Goal: Task Accomplishment & Management: Manage account settings

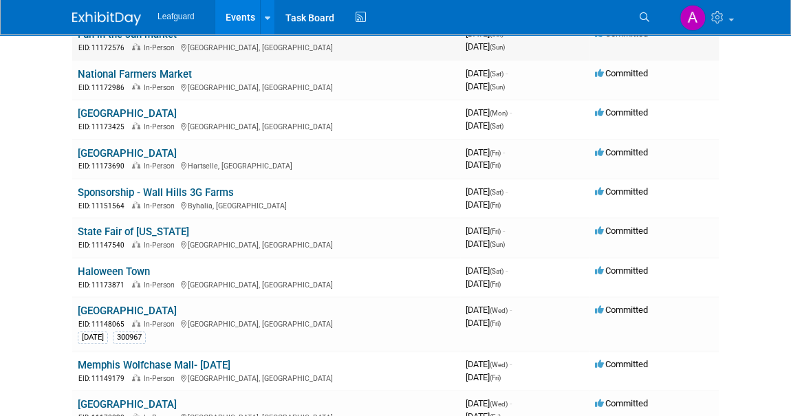
scroll to position [187, 0]
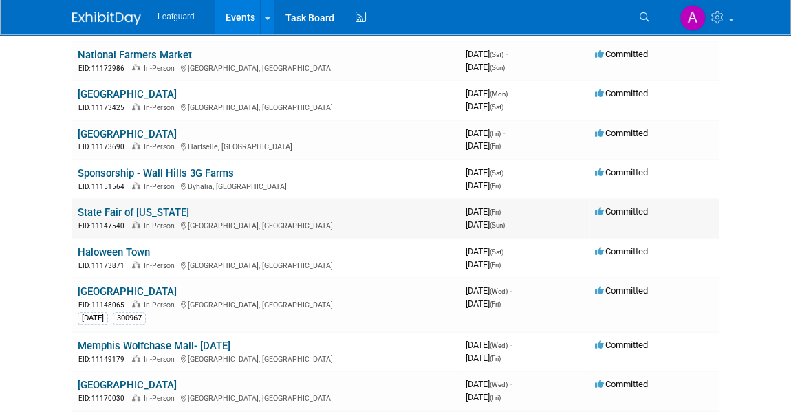
click at [133, 213] on link "State Fair of [US_STATE]" at bounding box center [133, 212] width 111 height 12
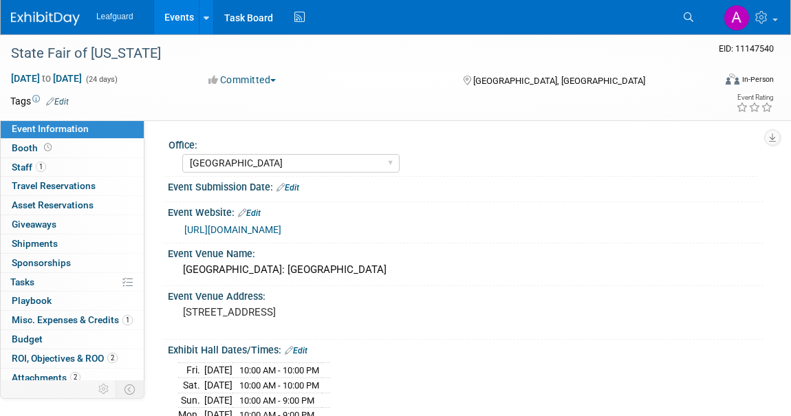
select select "Dallas"
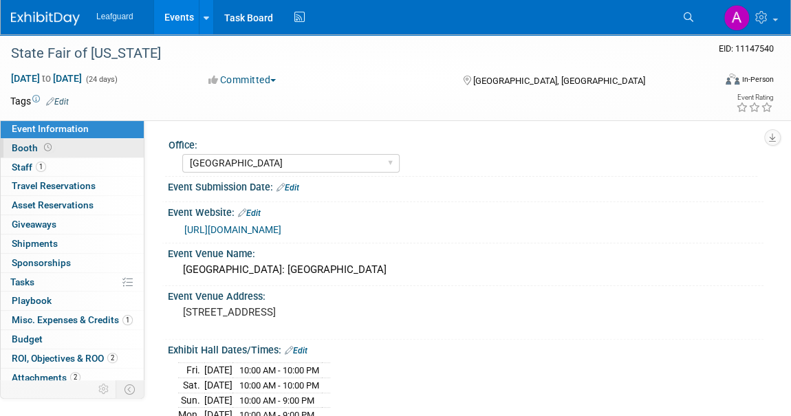
click at [34, 149] on span "Booth" at bounding box center [33, 147] width 43 height 11
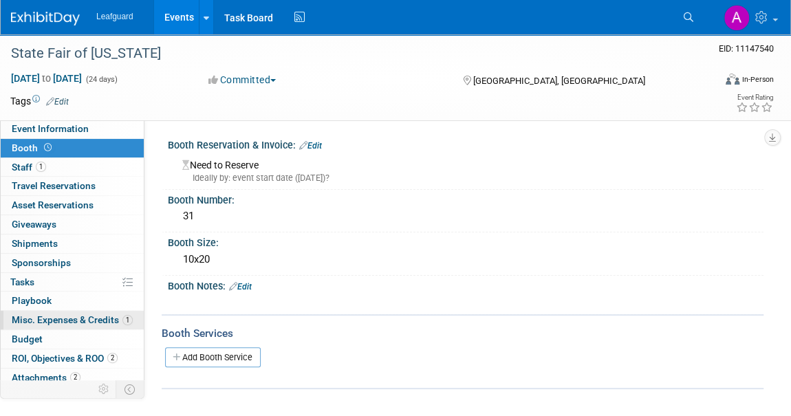
click at [39, 321] on span "Misc. Expenses & Credits 1" at bounding box center [72, 319] width 121 height 11
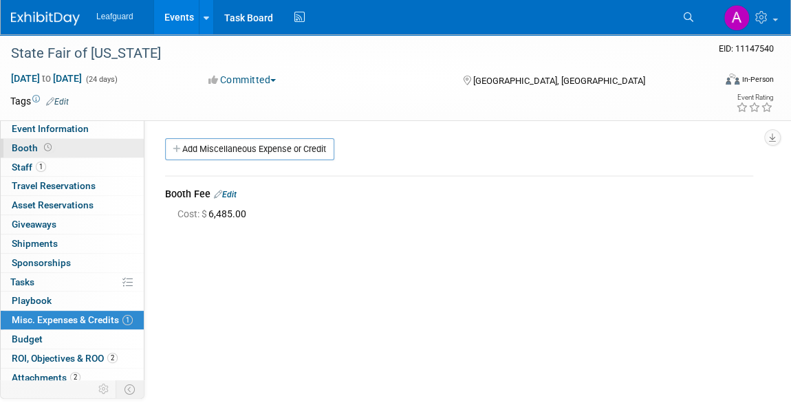
click at [26, 145] on span "Booth" at bounding box center [33, 147] width 43 height 11
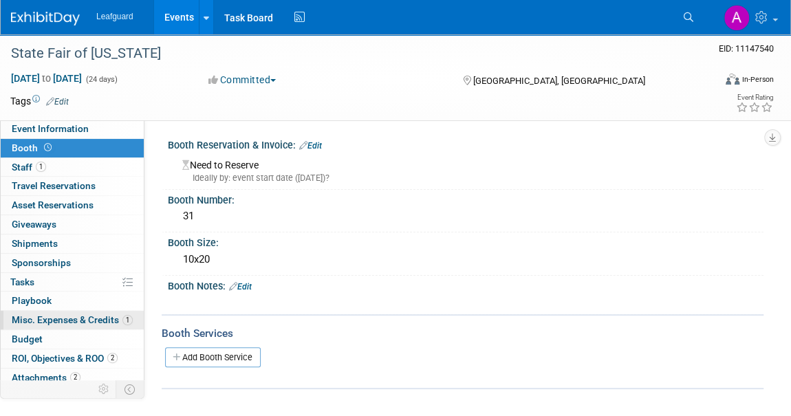
click at [48, 318] on span "Misc. Expenses & Credits 1" at bounding box center [72, 319] width 121 height 11
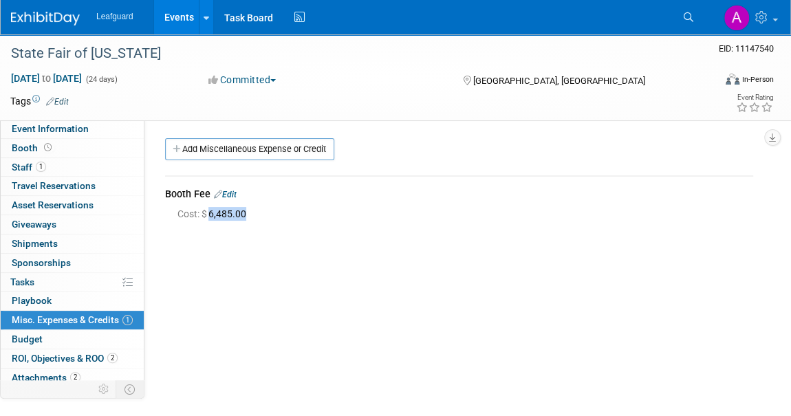
drag, startPoint x: 254, startPoint y: 207, endPoint x: 209, endPoint y: 211, distance: 44.9
click at [209, 211] on div "Cost: $ 6,485.00" at bounding box center [466, 214] width 576 height 14
copy span "6,485.00"
click at [24, 147] on span "Booth" at bounding box center [33, 147] width 43 height 11
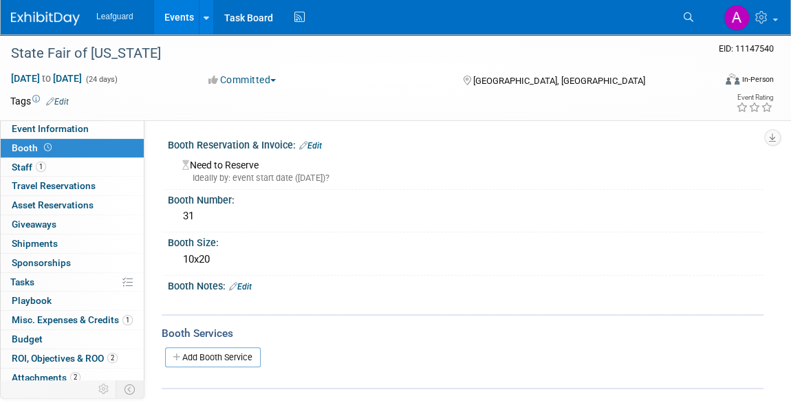
click at [317, 141] on link "Edit" at bounding box center [310, 146] width 23 height 10
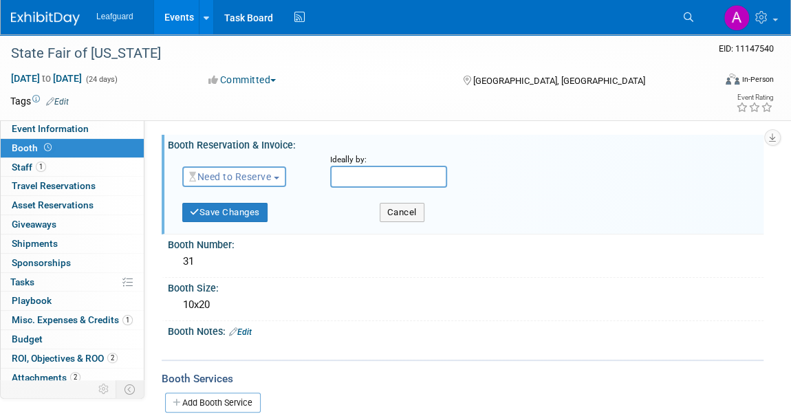
click at [278, 178] on span "button" at bounding box center [277, 178] width 6 height 3
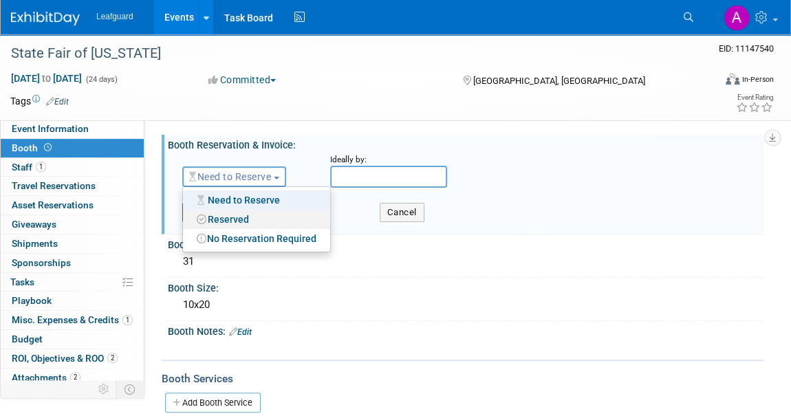
click at [245, 220] on link "Reserved" at bounding box center [256, 219] width 147 height 19
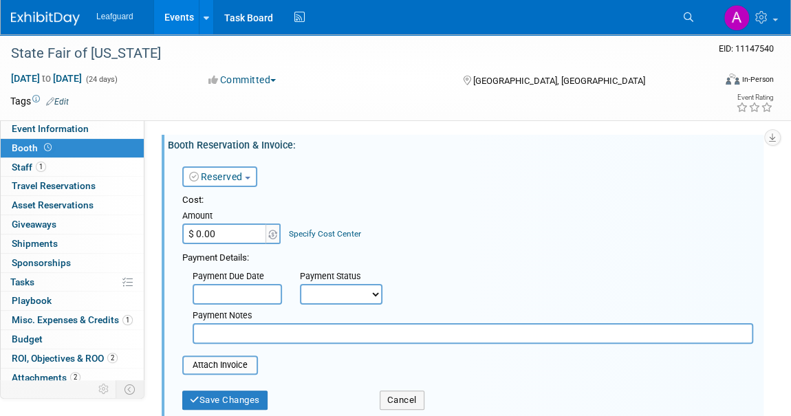
click at [217, 232] on input "$ 0.00" at bounding box center [225, 234] width 86 height 21
paste input "6,485"
type input "$ 6,485.00"
click at [367, 294] on select "Not Paid Yet Partially Paid Paid in Full" at bounding box center [341, 294] width 83 height 21
select select "1"
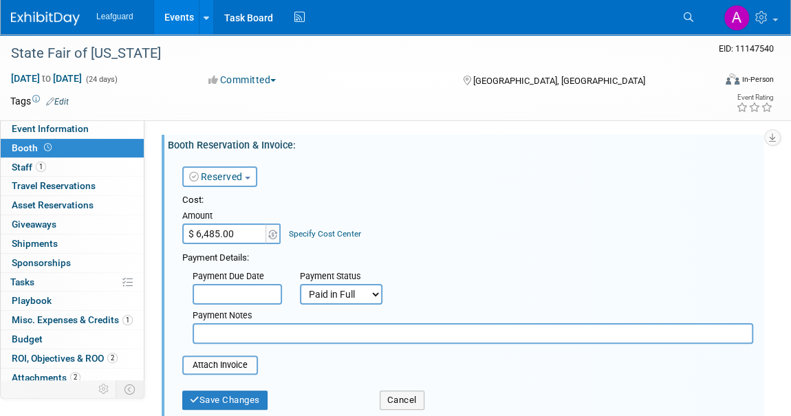
click at [300, 284] on select "Not Paid Yet Partially Paid Paid in Full" at bounding box center [341, 294] width 83 height 21
click at [238, 405] on button "Save Changes" at bounding box center [224, 400] width 85 height 19
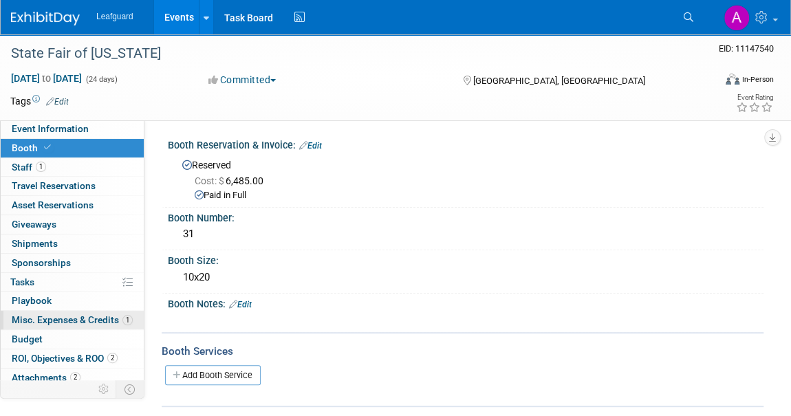
click at [51, 321] on span "Misc. Expenses & Credits 1" at bounding box center [72, 319] width 121 height 11
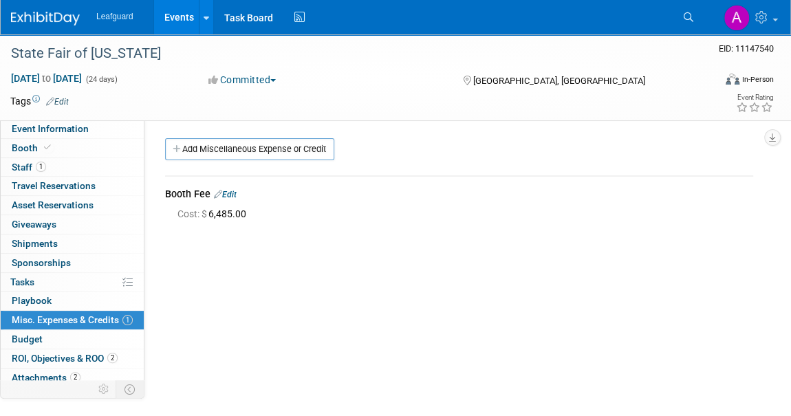
click at [213, 216] on span "Cost: $ 6,485.00" at bounding box center [215, 214] width 74 height 11
click at [229, 198] on div "Booth Fee Edit" at bounding box center [459, 195] width 588 height 17
click at [230, 194] on link "Edit" at bounding box center [225, 195] width 23 height 10
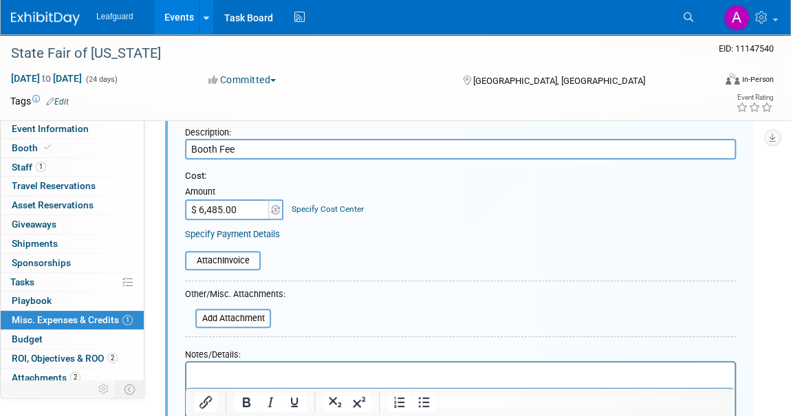
scroll to position [250, 0]
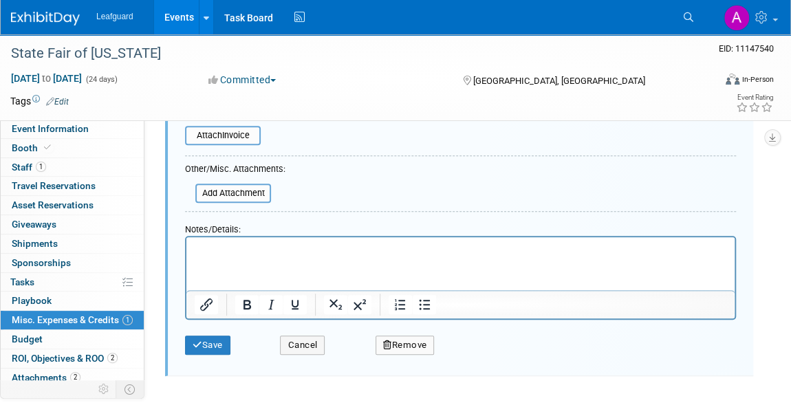
click at [404, 348] on button "Remove" at bounding box center [405, 345] width 59 height 19
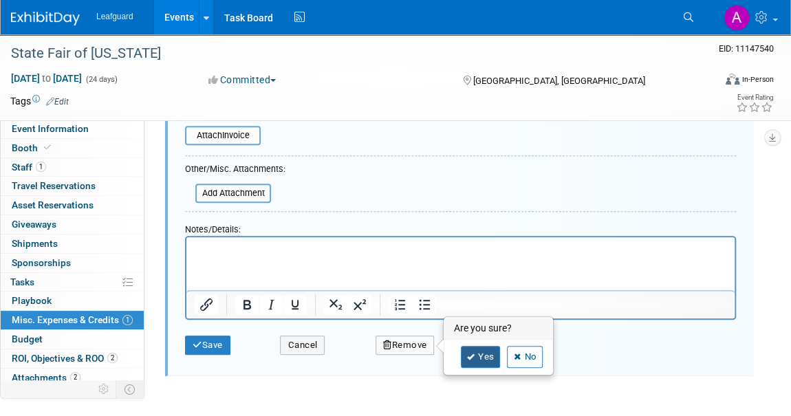
click at [465, 353] on link "Yes" at bounding box center [481, 357] width 40 height 22
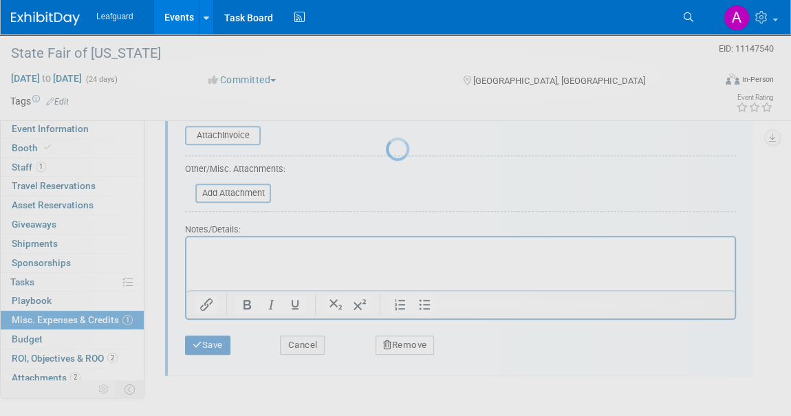
scroll to position [135, 0]
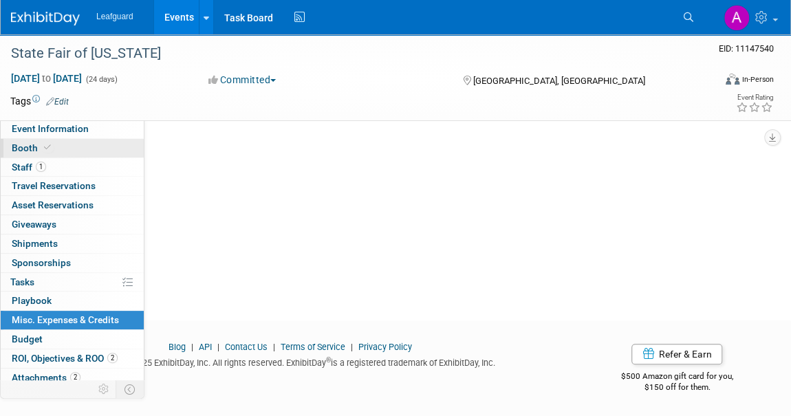
click at [27, 148] on span "Booth" at bounding box center [33, 147] width 42 height 11
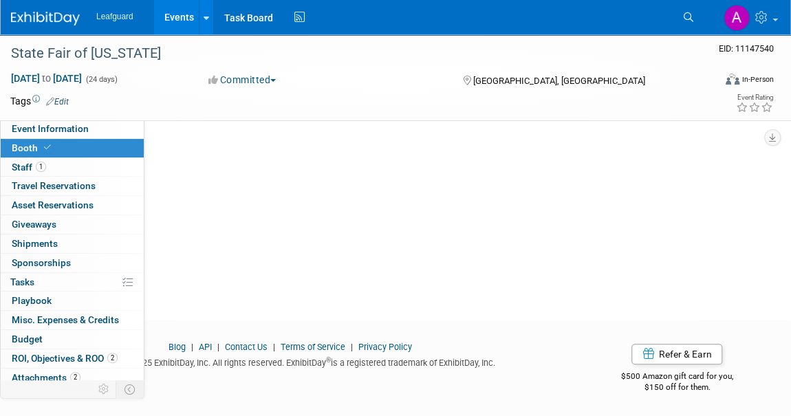
scroll to position [0, 0]
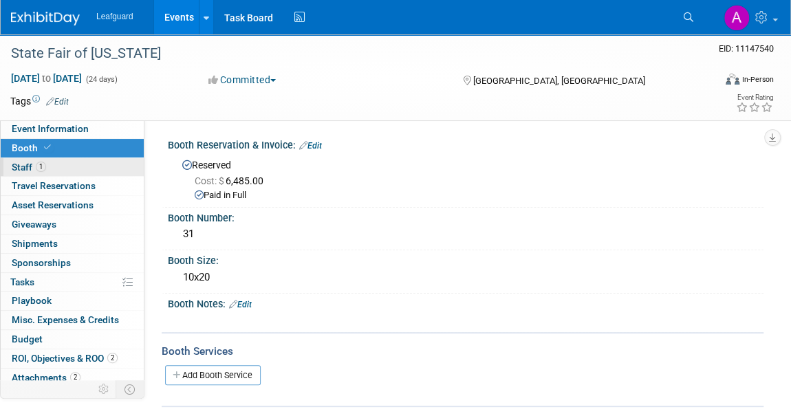
click at [18, 169] on span "Staff 1" at bounding box center [29, 167] width 34 height 11
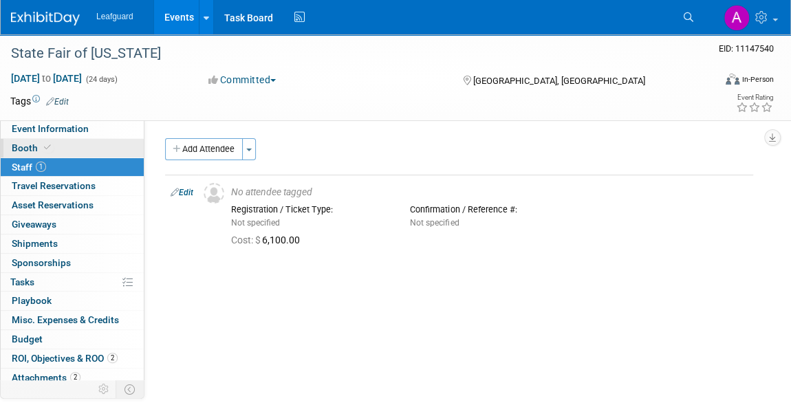
click at [32, 146] on span "Booth" at bounding box center [33, 147] width 42 height 11
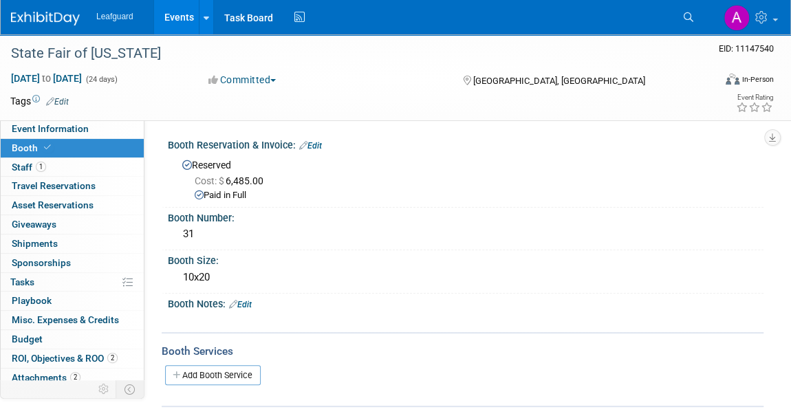
click at [50, 17] on img at bounding box center [45, 19] width 69 height 14
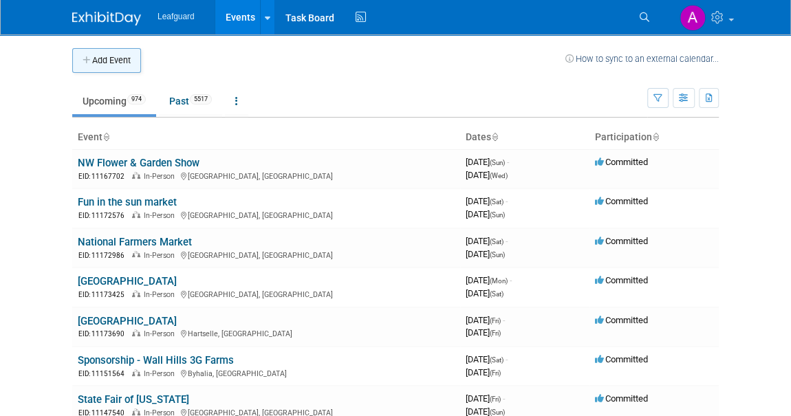
click at [96, 58] on button "Add Event" at bounding box center [106, 60] width 69 height 25
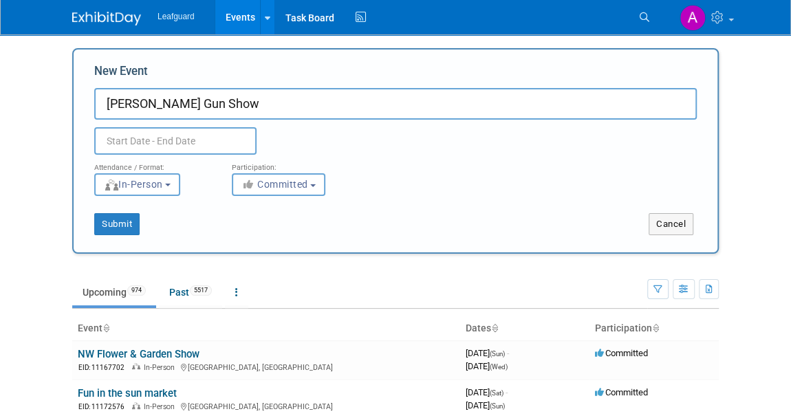
type input "[PERSON_NAME] Gun Show"
click at [130, 138] on input "text" at bounding box center [175, 141] width 162 height 28
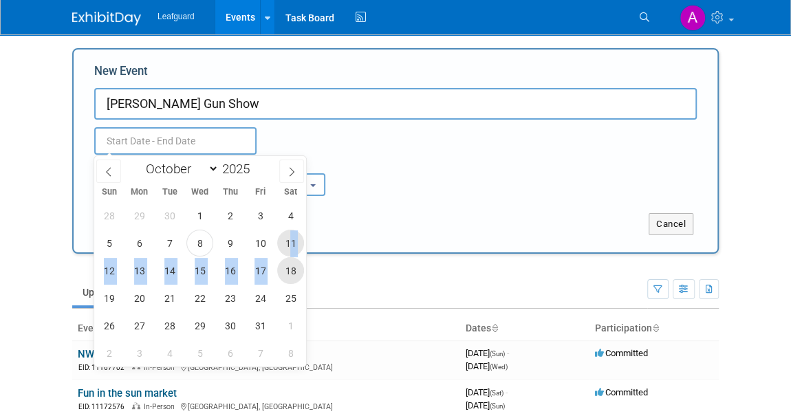
drag, startPoint x: 284, startPoint y: 270, endPoint x: 291, endPoint y: 236, distance: 35.2
click at [291, 236] on div "28 29 30 1 2 3 4 5 6 7 8 9 10 11 12 13 14 15 16 17 18 19 20 21 22 23 24 25 26 2…" at bounding box center [200, 284] width 212 height 165
click at [291, 236] on span "11" at bounding box center [290, 243] width 27 height 27
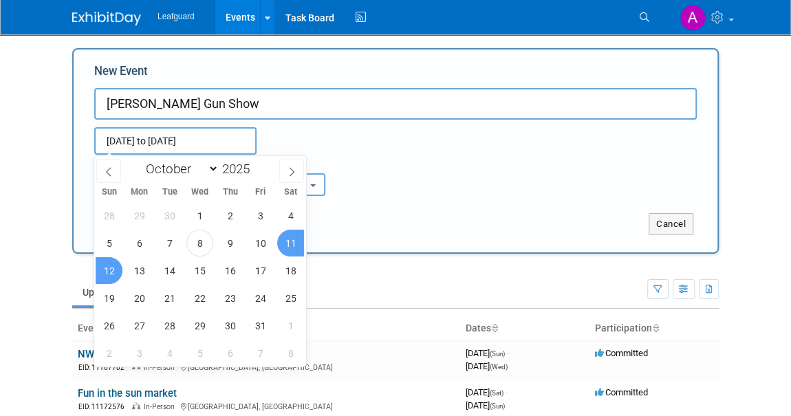
click at [115, 268] on span "12" at bounding box center [109, 270] width 27 height 27
type input "[DATE] to [DATE]"
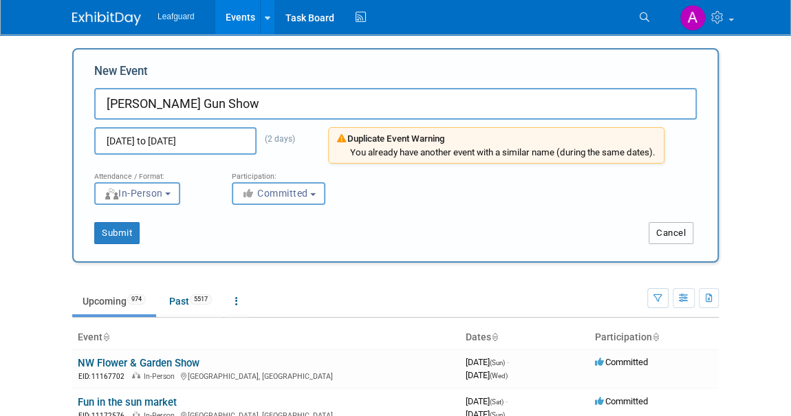
click at [672, 224] on button "Cancel" at bounding box center [671, 233] width 45 height 22
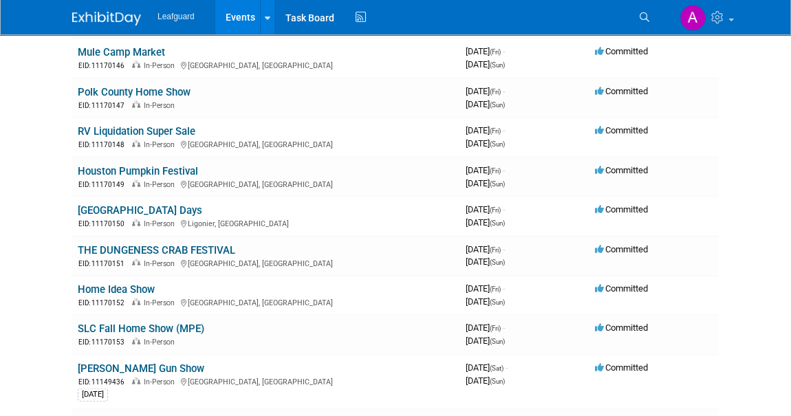
scroll to position [1563, 0]
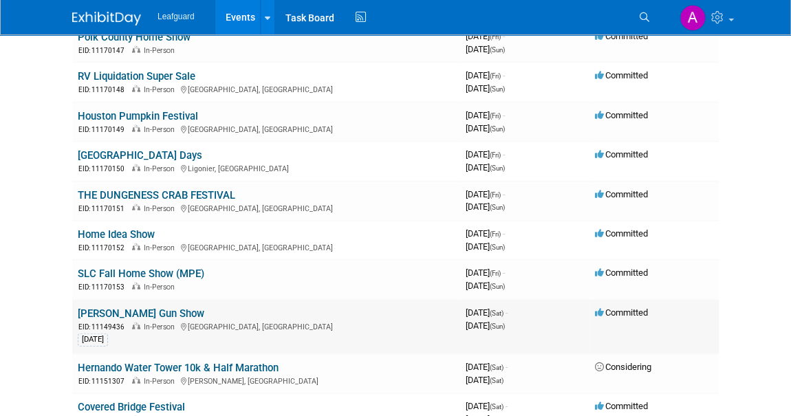
click at [128, 314] on link "[PERSON_NAME] Gun Show" at bounding box center [141, 314] width 127 height 12
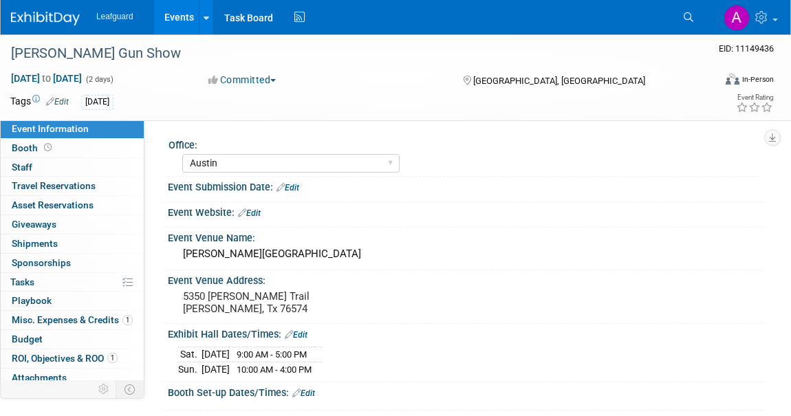
select select "Austin"
select select "No"
select select "Credit Card"
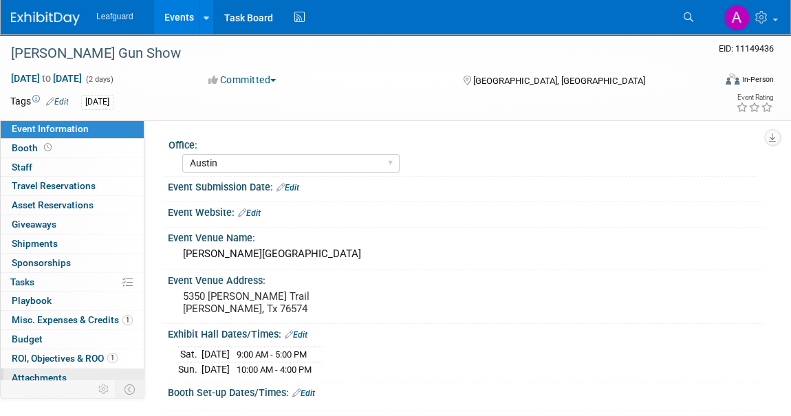
click at [43, 374] on span "Attachments 0" at bounding box center [39, 377] width 55 height 11
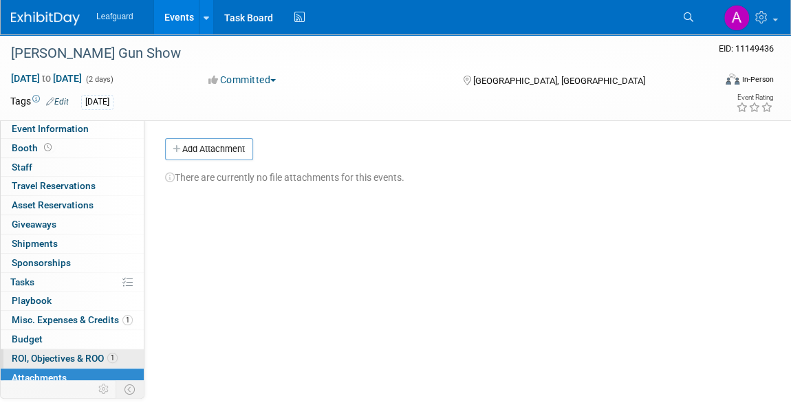
click at [47, 359] on span "ROI, Objectives & ROO 1" at bounding box center [65, 358] width 106 height 11
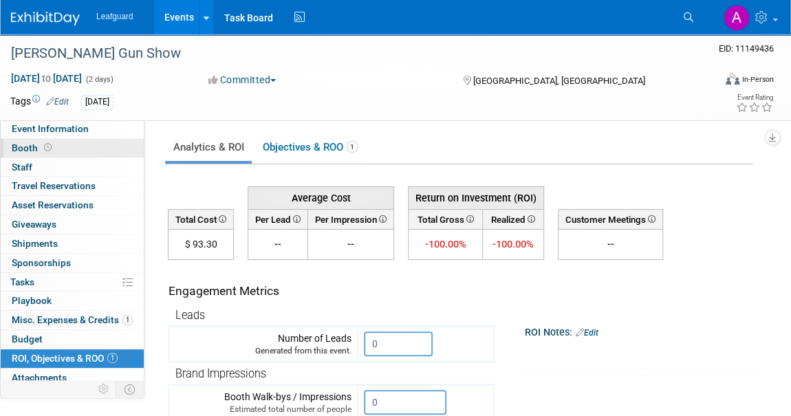
click at [32, 144] on span "Booth" at bounding box center [33, 147] width 43 height 11
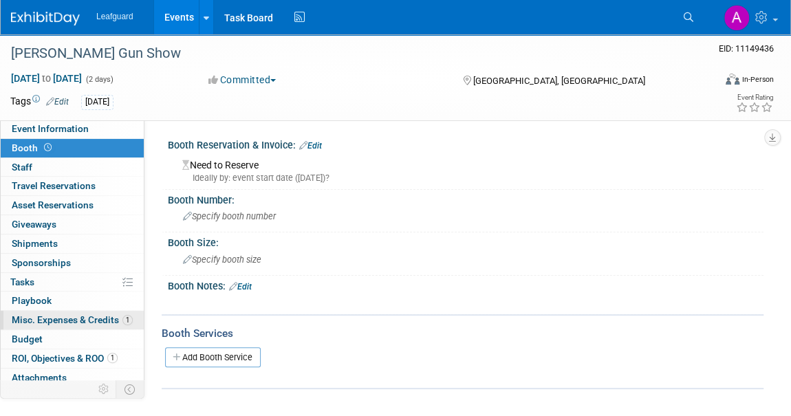
click at [31, 319] on span "Misc. Expenses & Credits 1" at bounding box center [72, 319] width 121 height 11
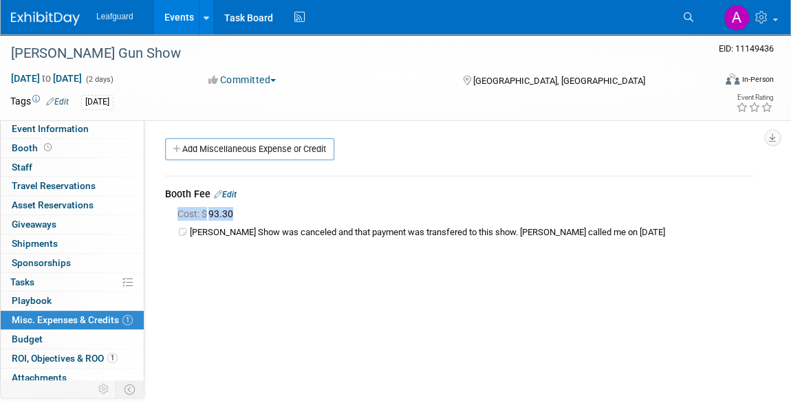
drag, startPoint x: 248, startPoint y: 211, endPoint x: 180, endPoint y: 213, distance: 68.2
click at [180, 213] on div "Cost: $ 93.30" at bounding box center [466, 214] width 576 height 14
copy span "Cost: $ 93.30"
click at [26, 143] on span "Booth" at bounding box center [33, 147] width 43 height 11
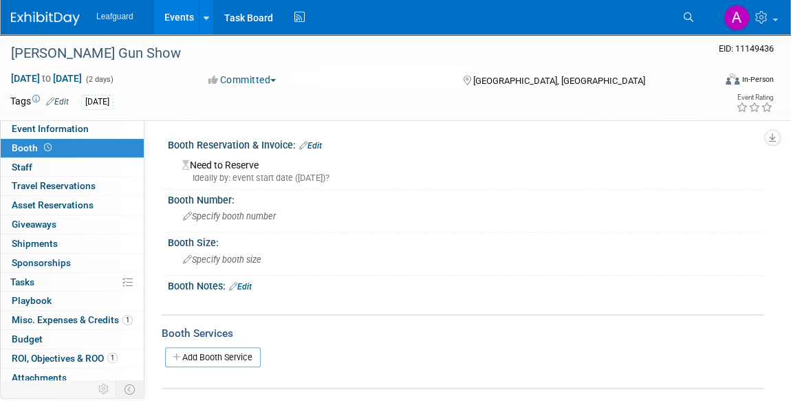
click at [315, 144] on link "Edit" at bounding box center [310, 146] width 23 height 10
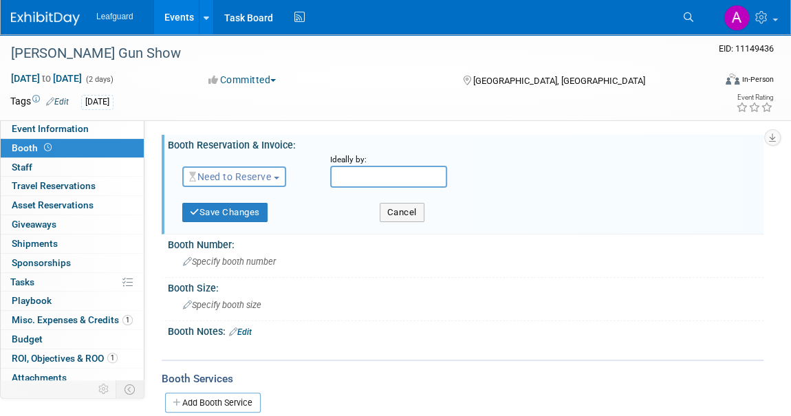
click at [233, 174] on span "Need to Reserve" at bounding box center [230, 176] width 82 height 11
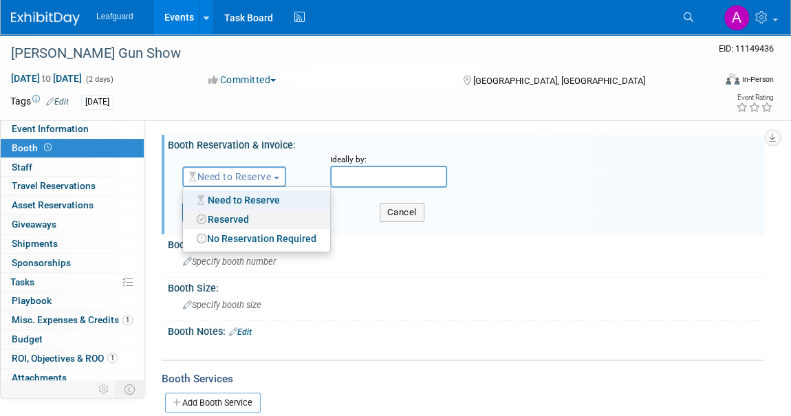
click at [233, 216] on link "Reserved" at bounding box center [256, 219] width 147 height 19
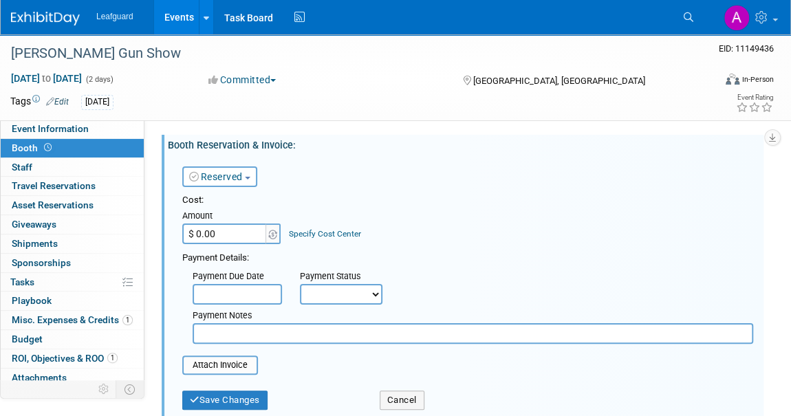
click at [223, 240] on input "$ 0.00" at bounding box center [225, 234] width 86 height 21
paste input "93.3"
type input "$ 93.30"
click at [328, 301] on select "Not Paid Yet Partially Paid Paid in Full" at bounding box center [341, 294] width 83 height 21
select select "1"
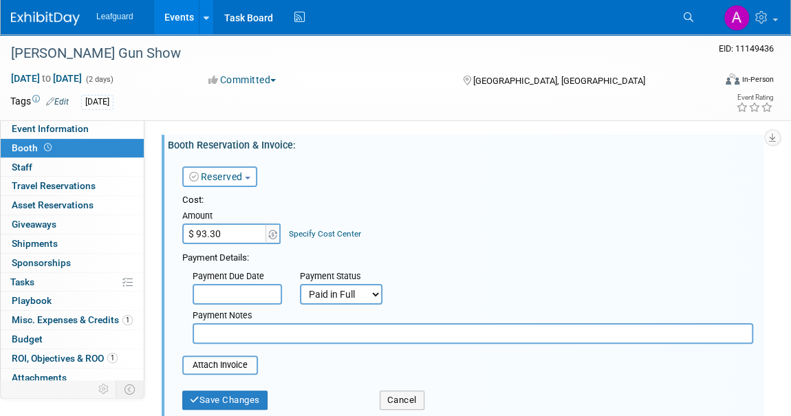
click at [300, 284] on select "Not Paid Yet Partially Paid Paid in Full" at bounding box center [341, 294] width 83 height 21
click at [237, 336] on input "text" at bounding box center [473, 333] width 561 height 21
type input "CC"
click at [241, 391] on button "Save Changes" at bounding box center [224, 400] width 85 height 19
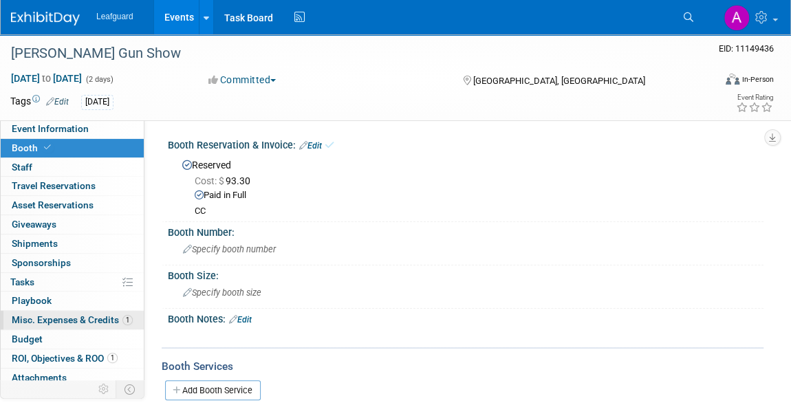
click at [32, 318] on span "Misc. Expenses & Credits 1" at bounding box center [72, 319] width 121 height 11
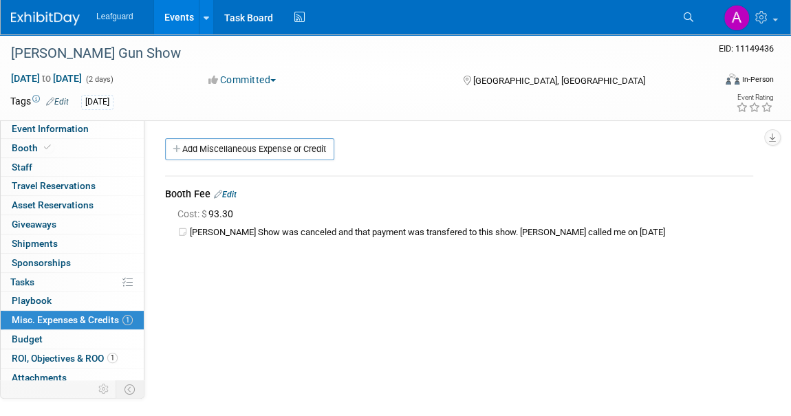
click at [228, 198] on link "Edit" at bounding box center [225, 195] width 23 height 10
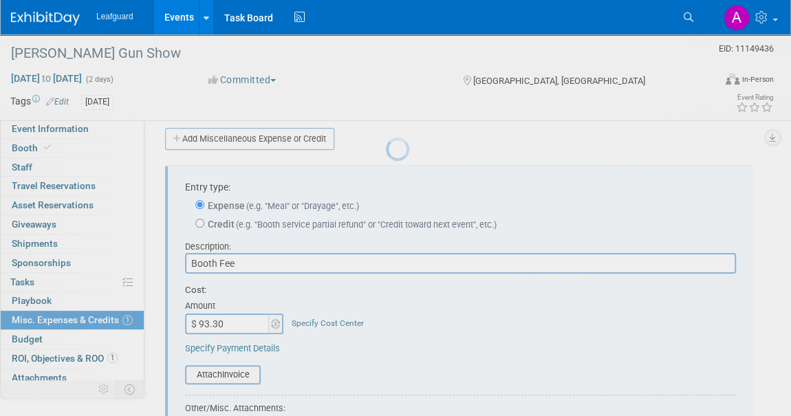
click at [386, 197] on div at bounding box center [395, 208] width 19 height 416
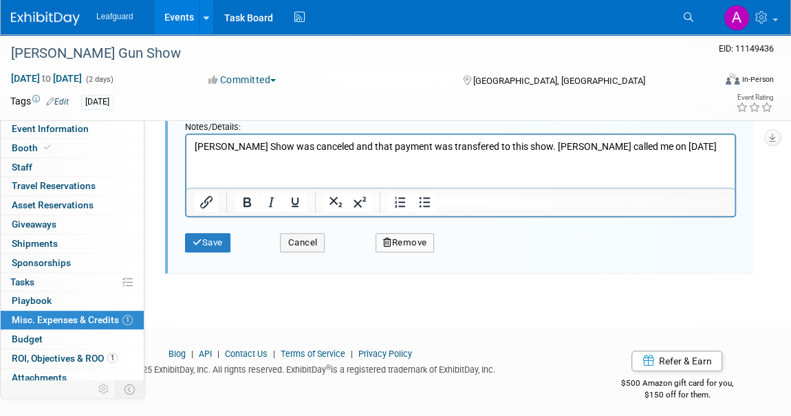
scroll to position [358, 0]
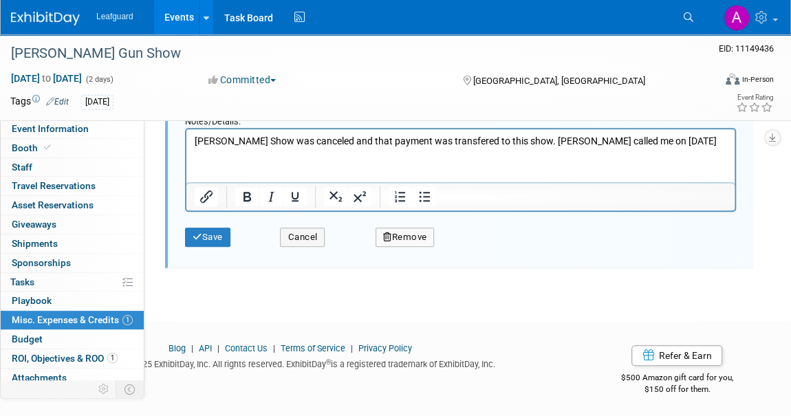
click at [445, 228] on div "Remove" at bounding box center [484, 233] width 238 height 28
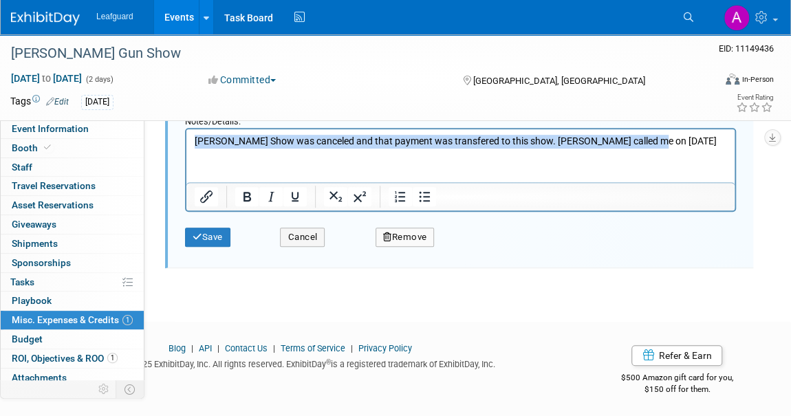
drag, startPoint x: 650, startPoint y: 141, endPoint x: 189, endPoint y: 138, distance: 461.1
click at [189, 138] on html "Tyler Gun Show was canceled and that payment was transfered to this show. Tammy…" at bounding box center [460, 138] width 548 height 19
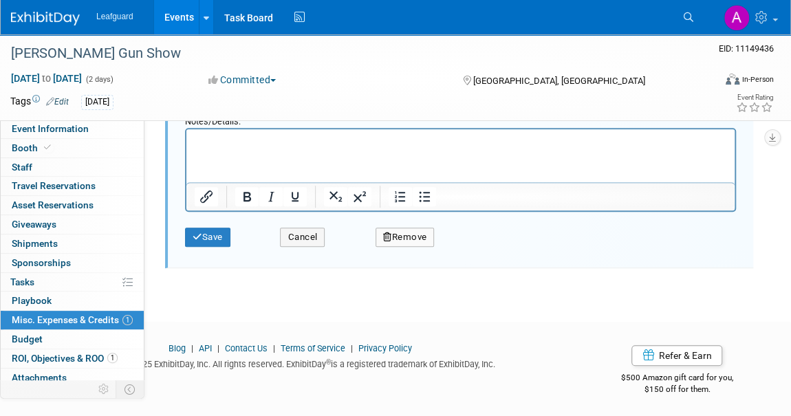
click at [386, 240] on button "Remove" at bounding box center [405, 237] width 59 height 19
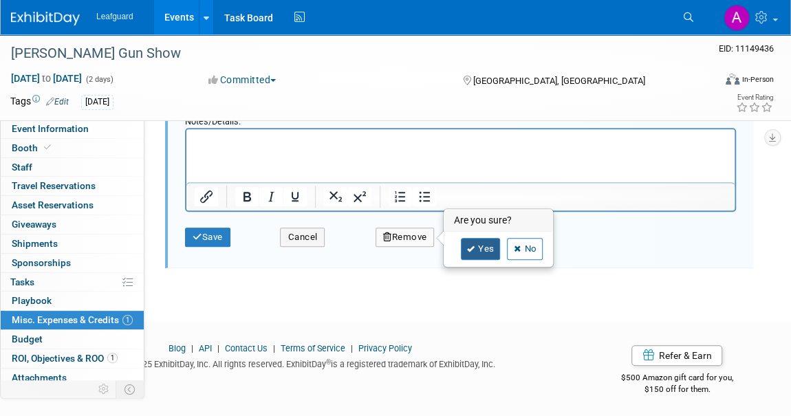
click at [481, 239] on link "Yes" at bounding box center [481, 249] width 40 height 22
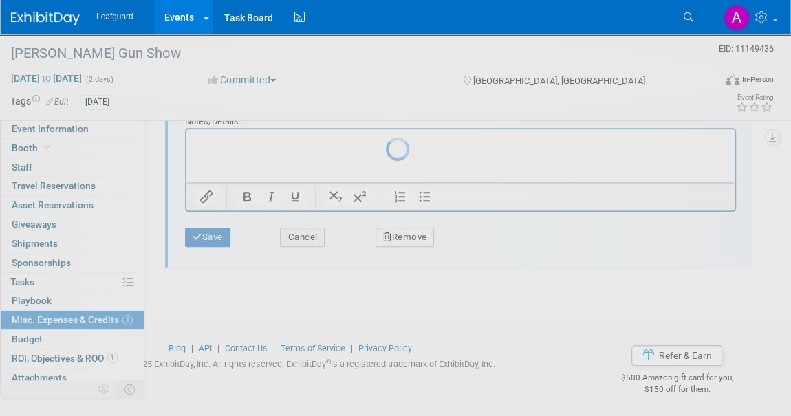
scroll to position [135, 0]
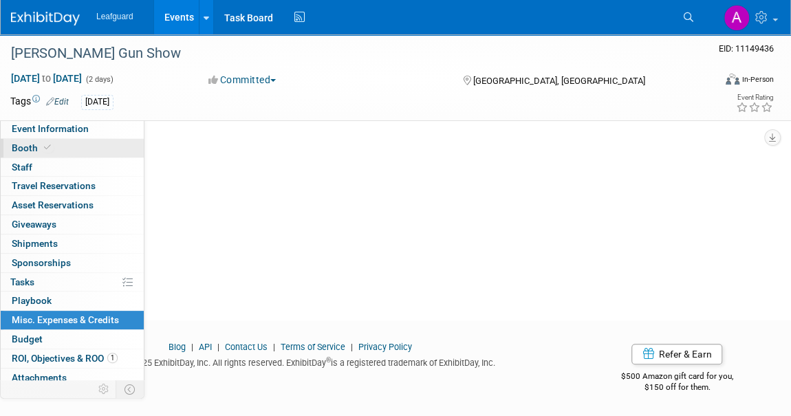
click at [34, 145] on span "Booth" at bounding box center [33, 147] width 42 height 11
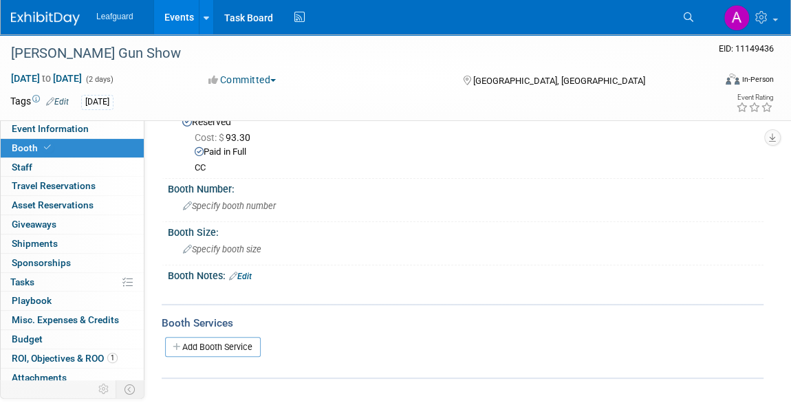
scroll to position [0, 0]
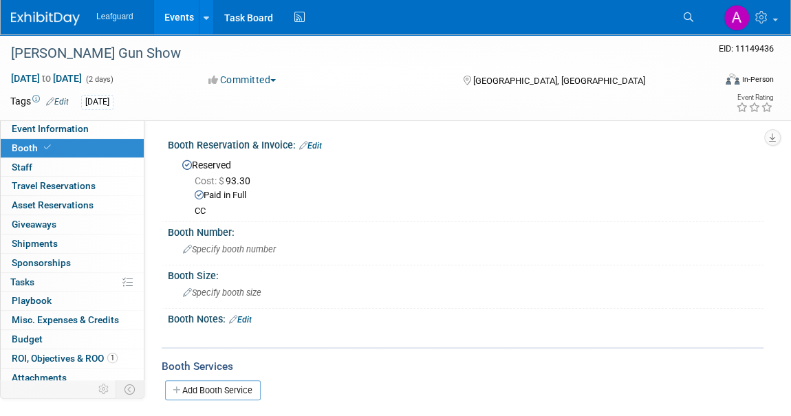
click at [315, 146] on link "Edit" at bounding box center [310, 146] width 23 height 10
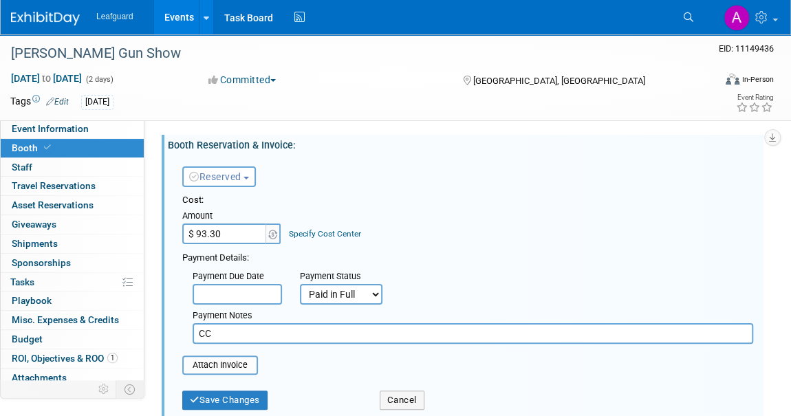
click at [229, 334] on input "CC" at bounding box center [473, 333] width 561 height 21
drag, startPoint x: 229, startPoint y: 334, endPoint x: 178, endPoint y: 328, distance: 51.9
click at [178, 328] on div "Payment Due Date Payment Status Not Paid Yet Partially Paid Paid in Full Next P…" at bounding box center [468, 304] width 592 height 79
paste input "Tyler Gun Show was canceled and that payment was transfered to this show. Tammy…"
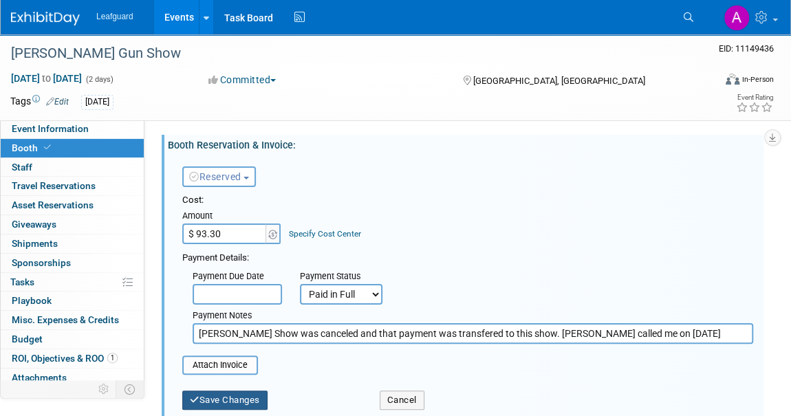
type input "Tyler Gun Show was canceled and that payment was transfered to this show. Tammy…"
click at [246, 399] on button "Save Changes" at bounding box center [224, 400] width 85 height 19
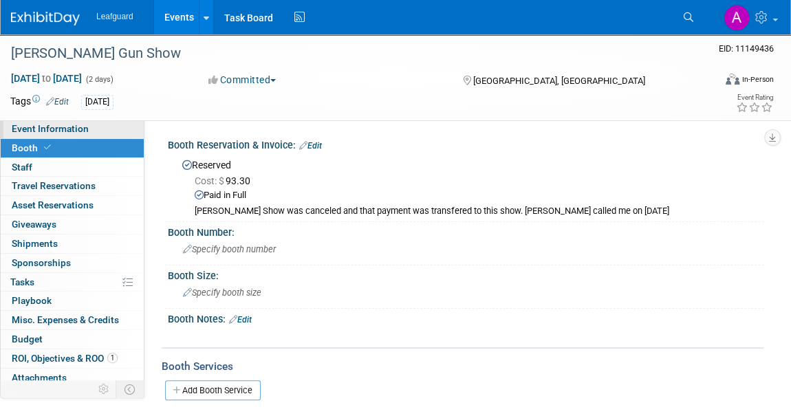
click at [34, 125] on span "Event Information" at bounding box center [50, 128] width 77 height 11
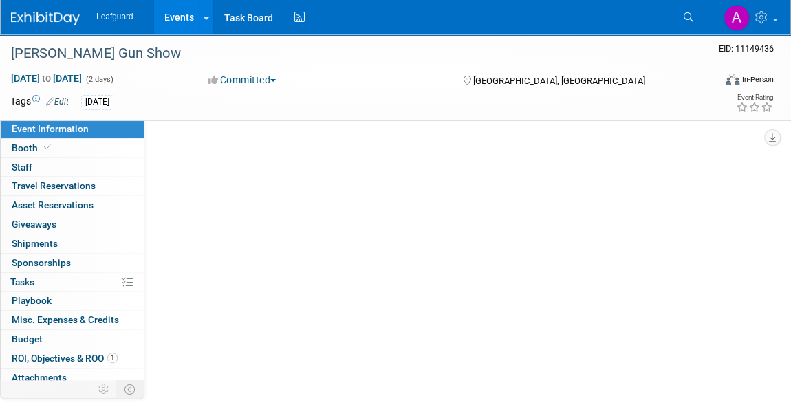
select select "Austin"
select select "No"
select select "Credit Card"
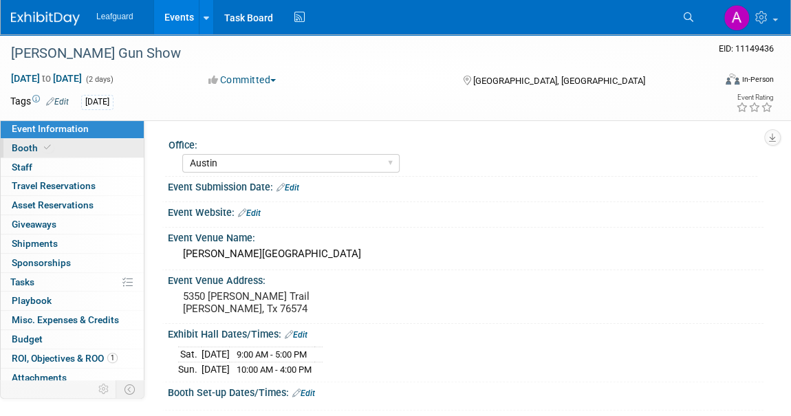
click at [23, 153] on span "Booth" at bounding box center [33, 147] width 42 height 11
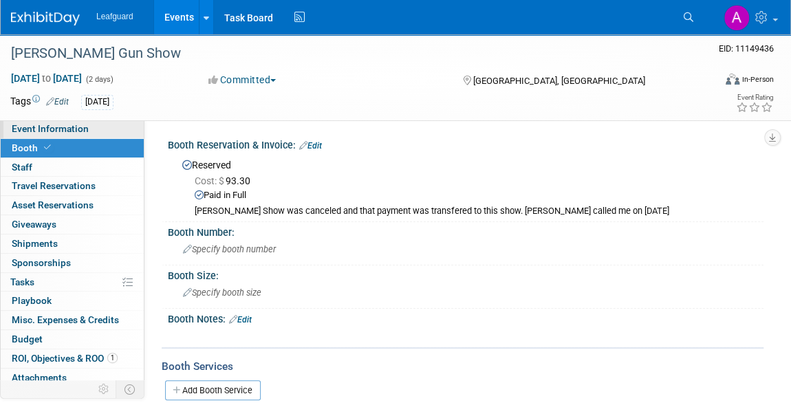
click at [52, 125] on span "Event Information" at bounding box center [50, 128] width 77 height 11
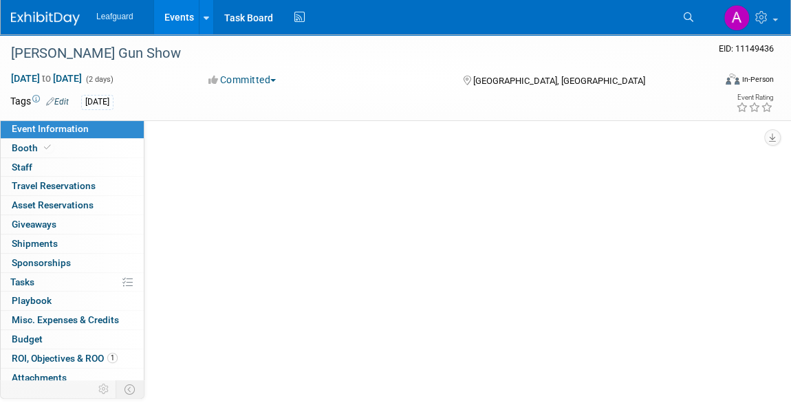
select select "Austin"
select select "No"
select select "Credit Card"
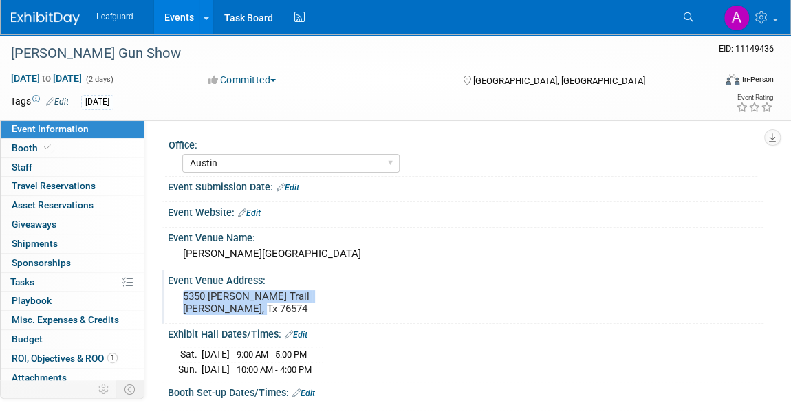
drag, startPoint x: 263, startPoint y: 309, endPoint x: 178, endPoint y: 297, distance: 86.2
click at [178, 297] on div "5350 Bill Pickett Trail Taylor, Tx 76574" at bounding box center [292, 303] width 228 height 32
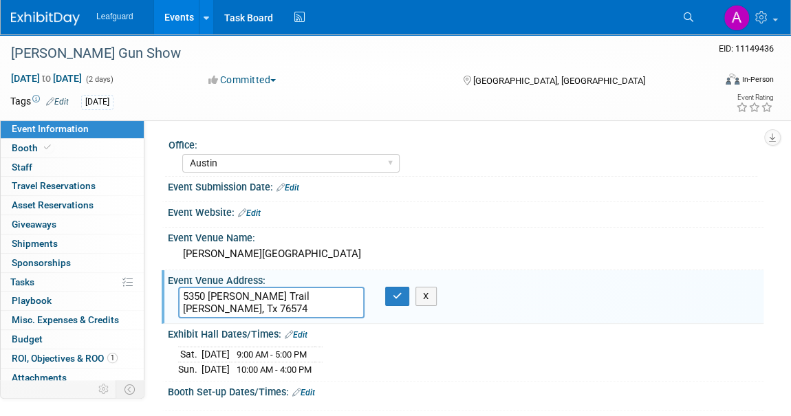
drag, startPoint x: 195, startPoint y: 292, endPoint x: 256, endPoint y: 310, distance: 63.6
click at [256, 310] on textarea "5350 Bill Pickett Trail Taylor, Tx 76574" at bounding box center [271, 303] width 186 height 32
drag, startPoint x: 261, startPoint y: 308, endPoint x: 180, endPoint y: 287, distance: 84.0
click at [180, 287] on textarea "5350 Bill Pickett Trail Taylor, Tx 76574" at bounding box center [271, 303] width 186 height 32
click at [414, 178] on div "Event Submission Date: Edit" at bounding box center [466, 186] width 596 height 18
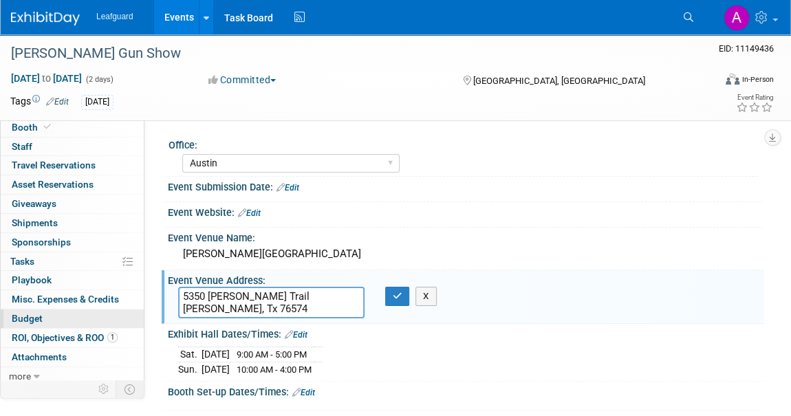
scroll to position [22, 0]
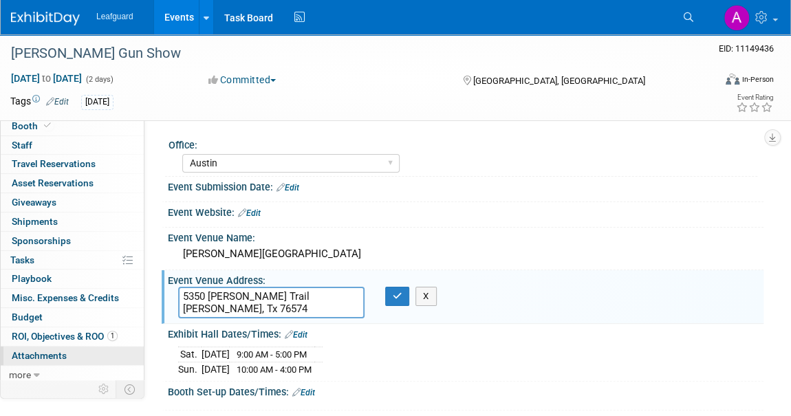
click at [56, 354] on span "Attachments 0" at bounding box center [39, 355] width 55 height 11
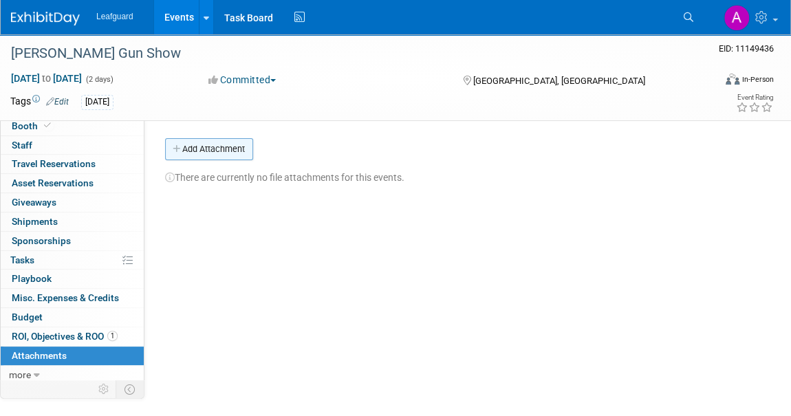
click at [196, 155] on button "Add Attachment" at bounding box center [209, 149] width 88 height 22
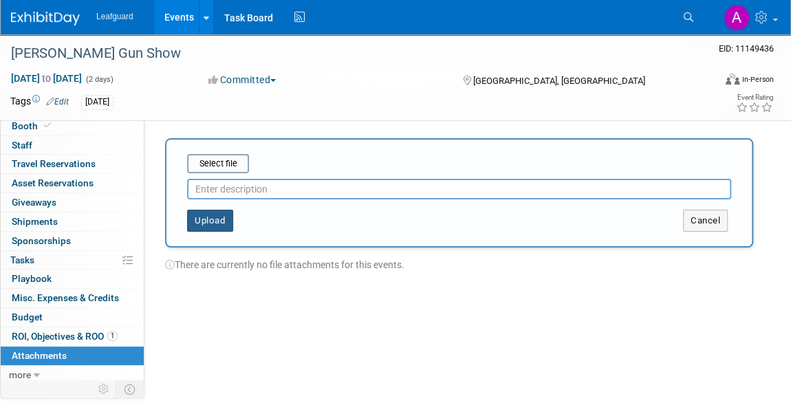
click at [210, 217] on button "Upload" at bounding box center [210, 221] width 46 height 22
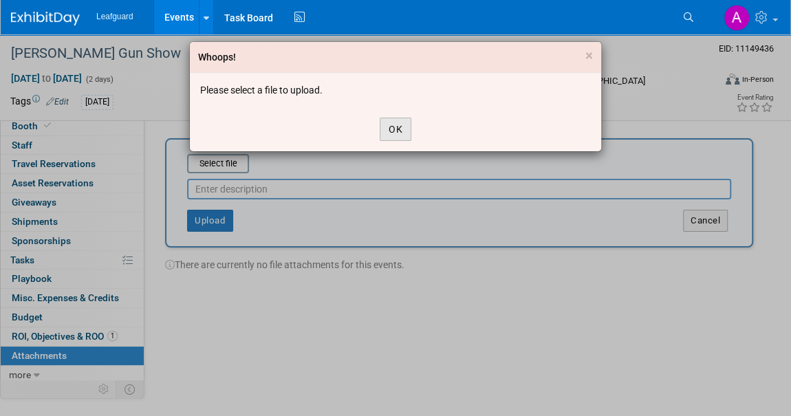
click at [400, 128] on button "OK" at bounding box center [396, 129] width 32 height 23
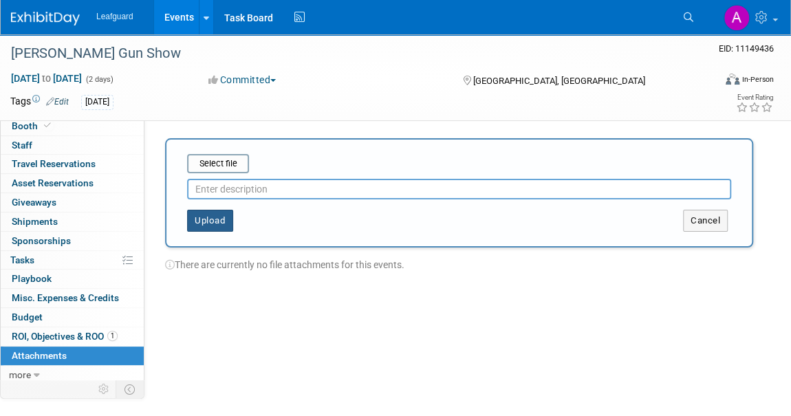
click at [211, 224] on button "Upload" at bounding box center [210, 221] width 46 height 22
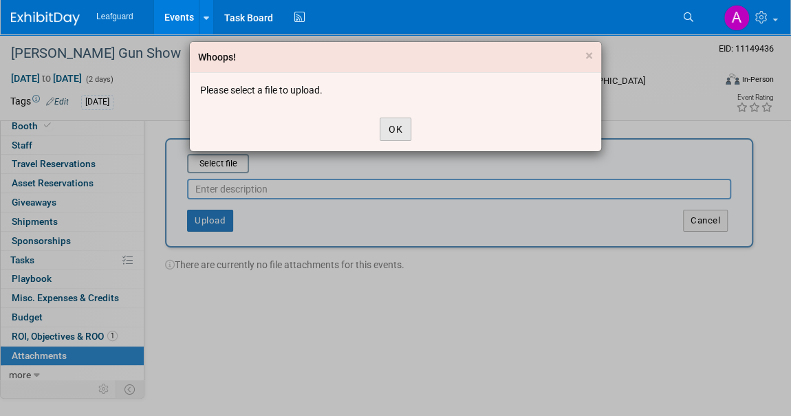
click at [386, 122] on button "OK" at bounding box center [396, 129] width 32 height 23
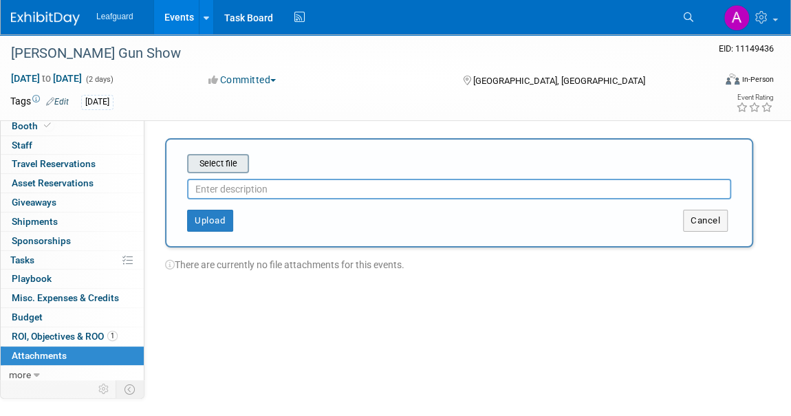
click at [233, 163] on input "file" at bounding box center [166, 164] width 164 height 17
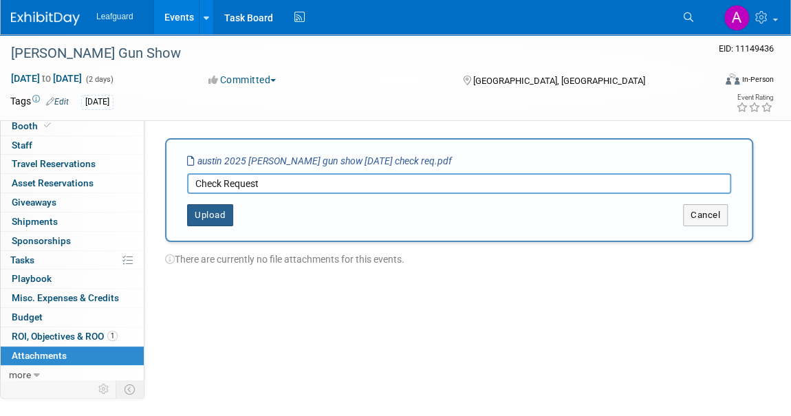
type input "Check Request"
click at [211, 220] on button "Upload" at bounding box center [210, 215] width 46 height 22
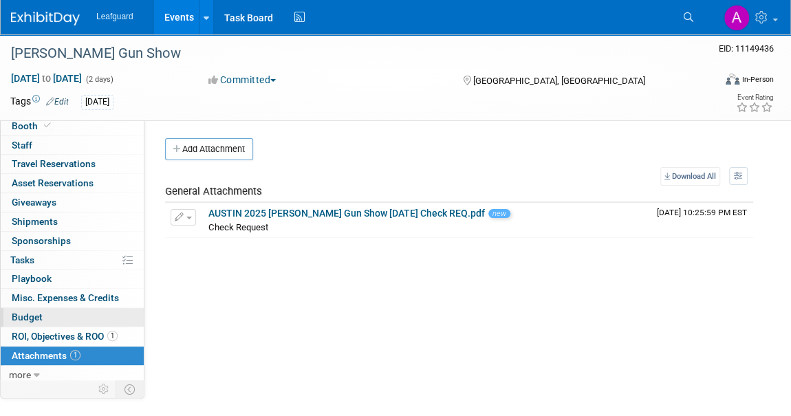
scroll to position [0, 0]
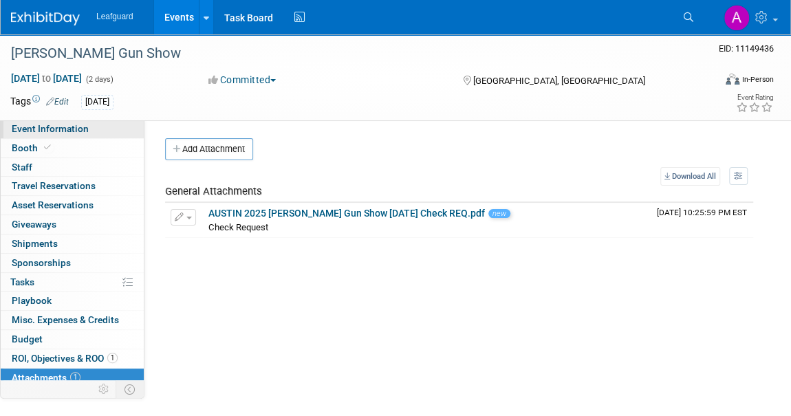
click at [76, 131] on span "Event Information" at bounding box center [50, 128] width 77 height 11
select select "Austin"
select select "No"
select select "Credit Card"
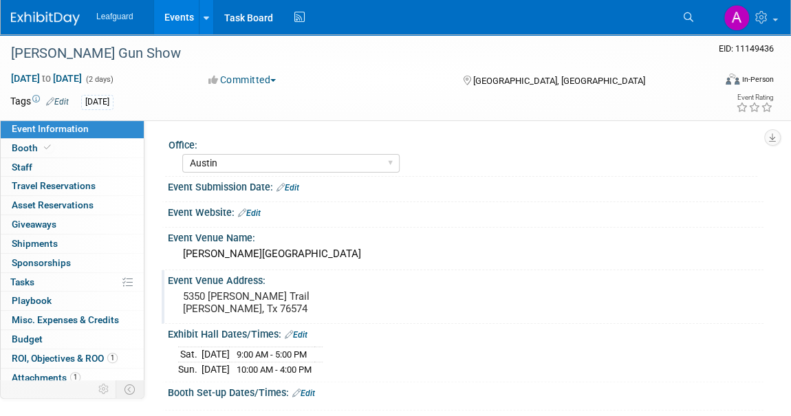
click at [240, 309] on pre "5350 Bill Pickett Trail Taylor, Tx 76574" at bounding box center [292, 302] width 218 height 25
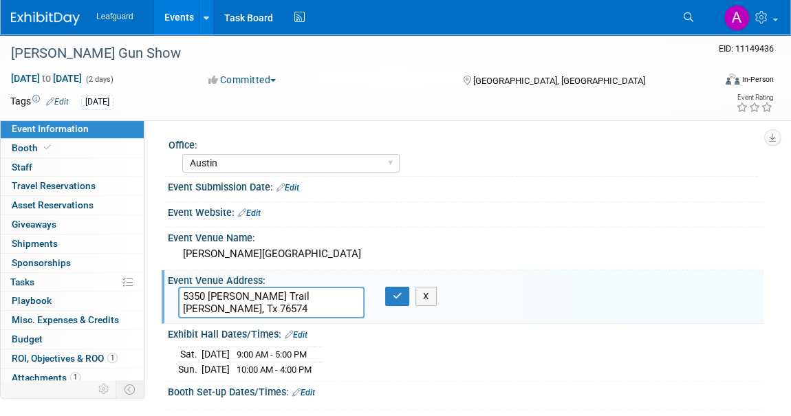
click at [240, 309] on textarea "5350 Bill Pickett Trail Taylor, Tx 76574" at bounding box center [271, 303] width 186 height 32
click at [264, 307] on textarea "5350 Bill Pickett Trail Taylor, Tx 76574" at bounding box center [271, 303] width 186 height 32
click at [184, 291] on textarea "537657450 Bill Pickett Trail Taylor, Tx" at bounding box center [271, 303] width 186 height 32
type textarea "537657450 Bill Pickett Trail Taylor, Tx"
click at [427, 294] on button "X" at bounding box center [426, 296] width 21 height 19
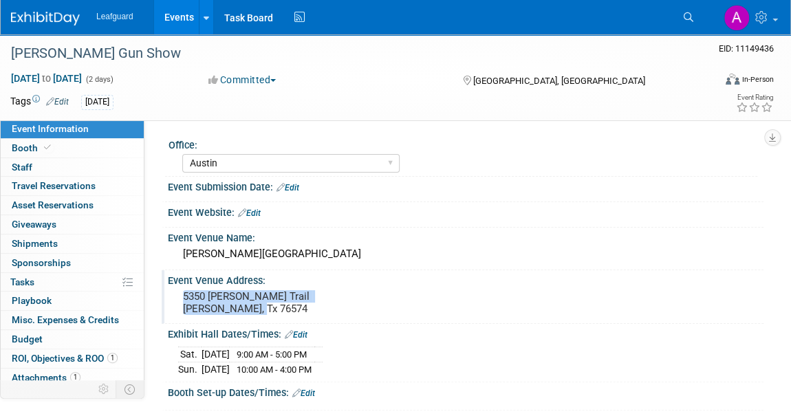
drag, startPoint x: 280, startPoint y: 305, endPoint x: 183, endPoint y: 290, distance: 98.1
click at [183, 290] on pre "5350 Bill Pickett Trail Taylor, Tx 76574" at bounding box center [292, 302] width 218 height 25
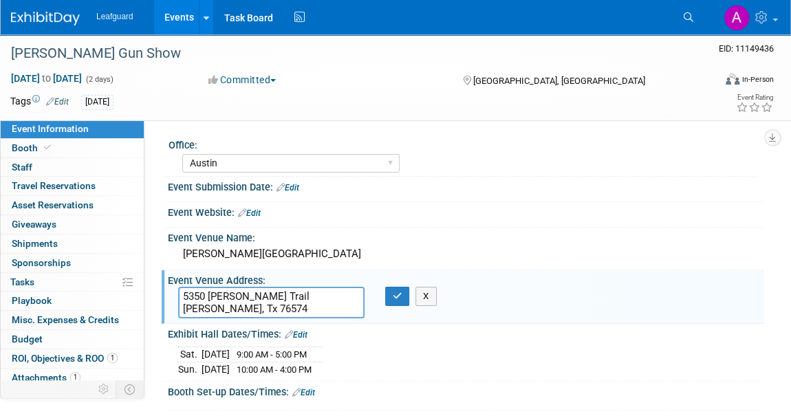
drag, startPoint x: 192, startPoint y: 294, endPoint x: 239, endPoint y: 308, distance: 49.0
click at [239, 308] on textarea "5350 Bill Pickett Trail Taylor, Tx 76574" at bounding box center [271, 303] width 186 height 32
drag, startPoint x: 272, startPoint y: 306, endPoint x: 180, endPoint y: 293, distance: 93.1
click at [180, 293] on textarea "5350 Bill Pickett Trail Taylor, Tx 76574" at bounding box center [271, 303] width 186 height 32
